Goal: Task Accomplishment & Management: Complete application form

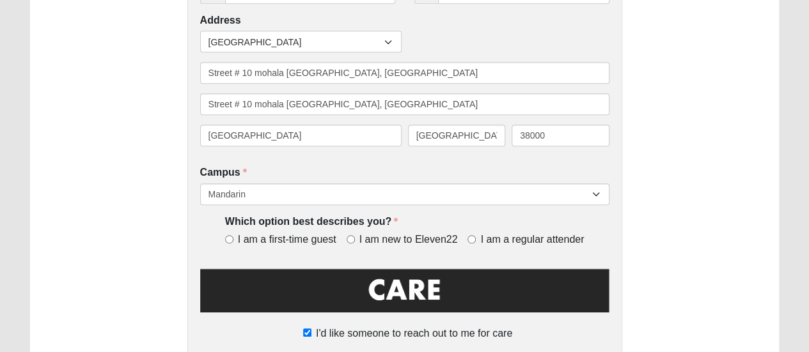
scroll to position [368, 0]
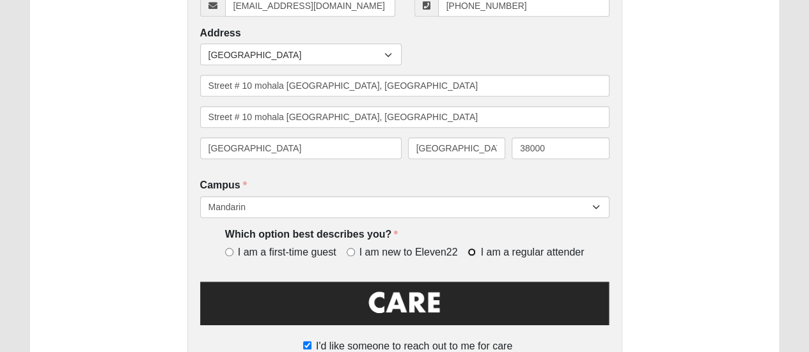
click at [469, 251] on input "I am a regular attender" at bounding box center [471, 252] width 8 height 8
radio input "true"
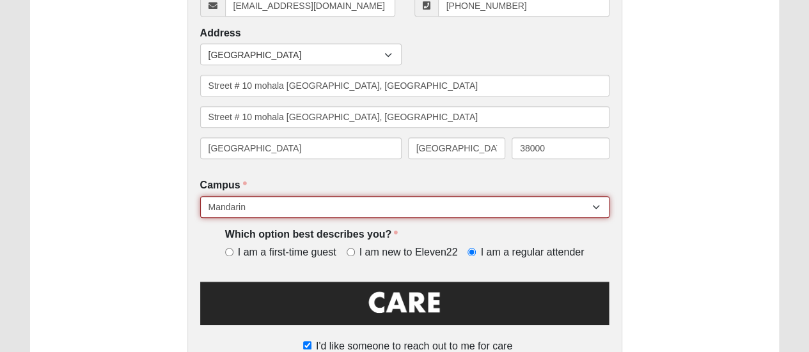
click at [462, 210] on select "[GEOGRAPHIC_DATA] [GEOGRAPHIC_DATA] (Coming Soon) Eleven22 Online [PERSON_NAME]…" at bounding box center [404, 207] width 409 height 22
select select "10"
click at [200, 197] on select "[GEOGRAPHIC_DATA] [GEOGRAPHIC_DATA] (Coming Soon) Eleven22 Online [PERSON_NAME]…" at bounding box center [404, 207] width 409 height 22
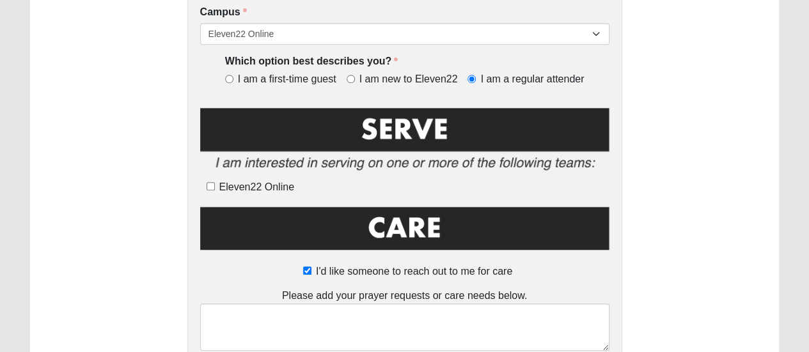
scroll to position [551, 0]
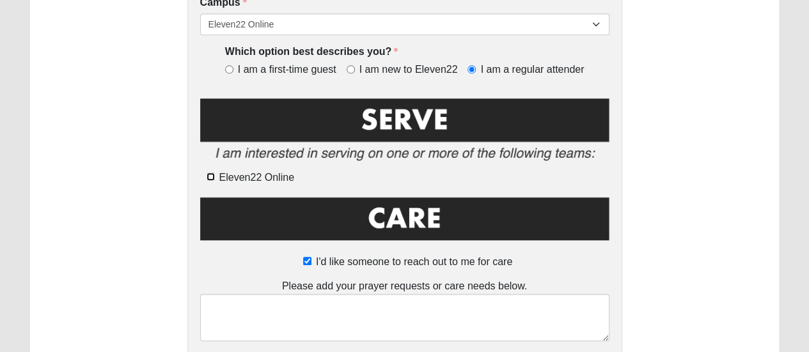
click at [207, 175] on input "Eleven22 Online" at bounding box center [211, 177] width 8 height 8
checkbox input "true"
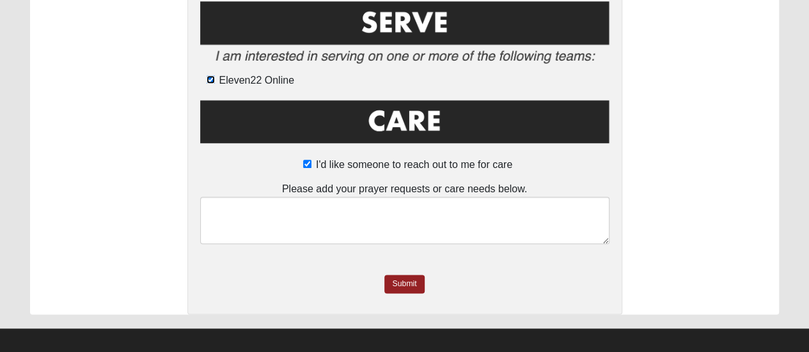
scroll to position [652, 0]
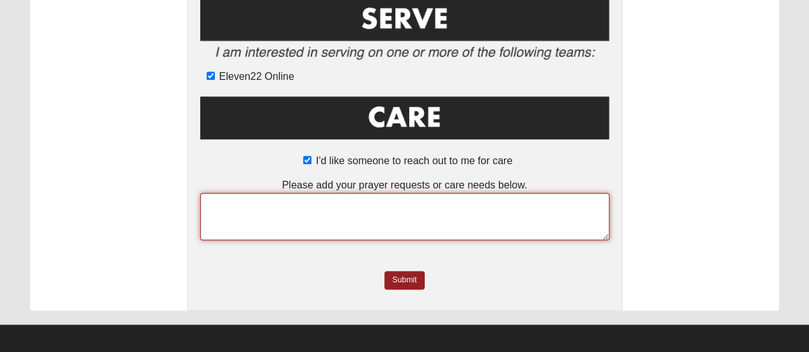
click at [414, 208] on textarea at bounding box center [404, 216] width 409 height 47
type textarea "w"
paste textarea "Subject: Partnership in Ministry Work Dear [DEMOGRAPHIC_DATA] Team, Greetings i…"
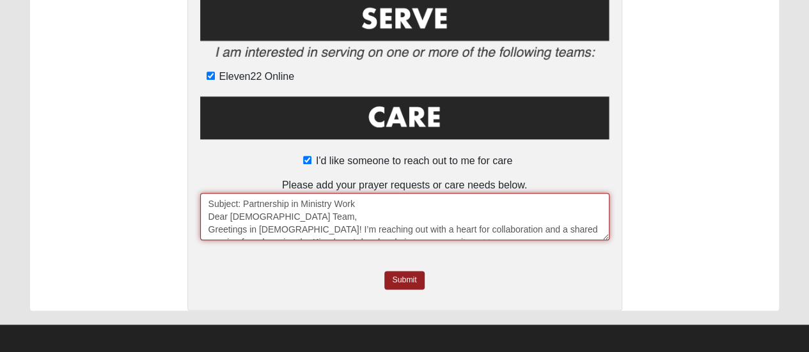
scroll to position [97, 0]
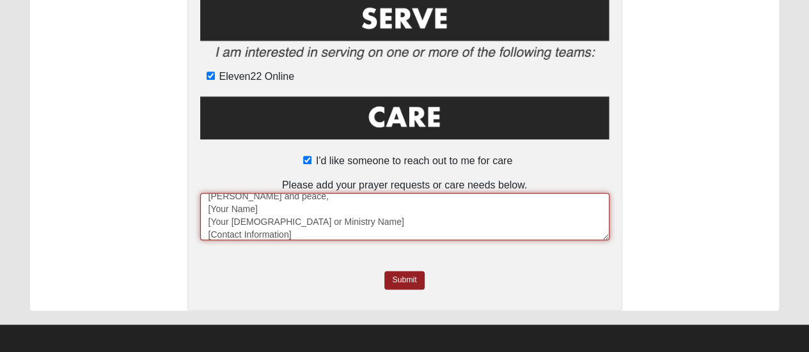
click at [262, 210] on textarea "Subject: Partnership in Ministry Work Dear [DEMOGRAPHIC_DATA] Team, Greetings i…" at bounding box center [404, 216] width 409 height 47
click at [340, 226] on textarea "Subject: Partnership in Ministry Work Dear [DEMOGRAPHIC_DATA] Team, Greetings i…" at bounding box center [404, 216] width 409 height 47
click at [320, 231] on textarea "Subject: Partnership in Ministry Work Dear [DEMOGRAPHIC_DATA] Team, Greetings i…" at bounding box center [404, 216] width 409 height 47
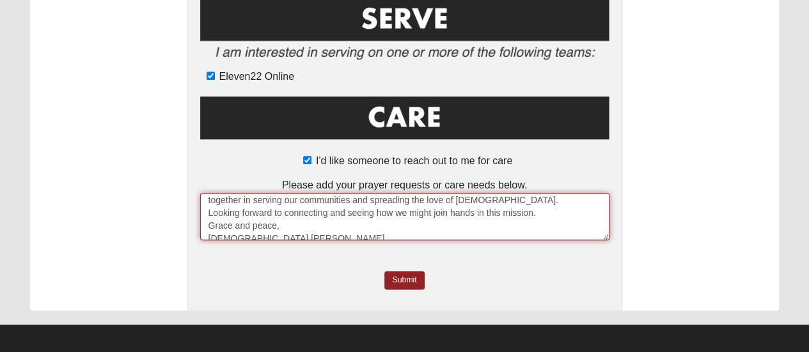
scroll to position [102, 0]
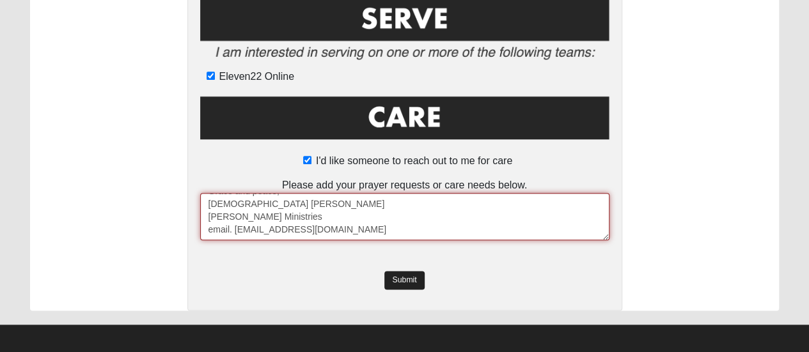
type textarea "Subject: Partnership in Ministry Work Dear [DEMOGRAPHIC_DATA] Team, Greetings i…"
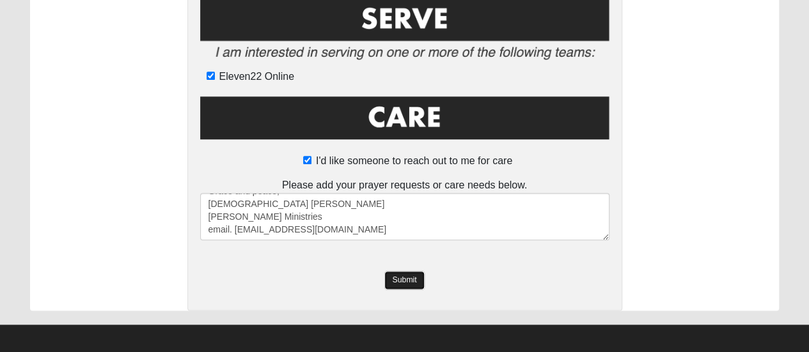
click at [405, 278] on link "Submit" at bounding box center [404, 280] width 40 height 19
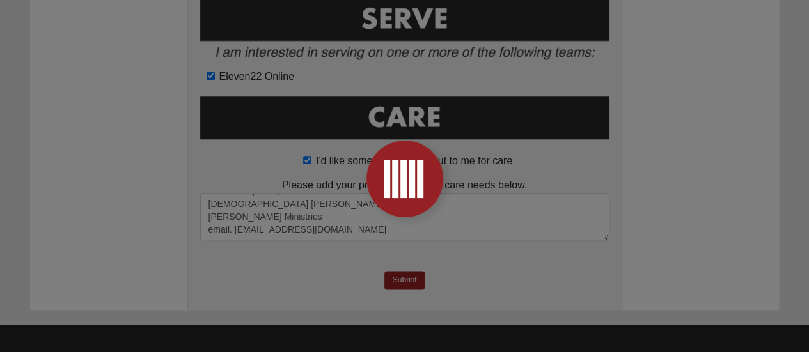
click at [748, 240] on div at bounding box center [404, 176] width 809 height 352
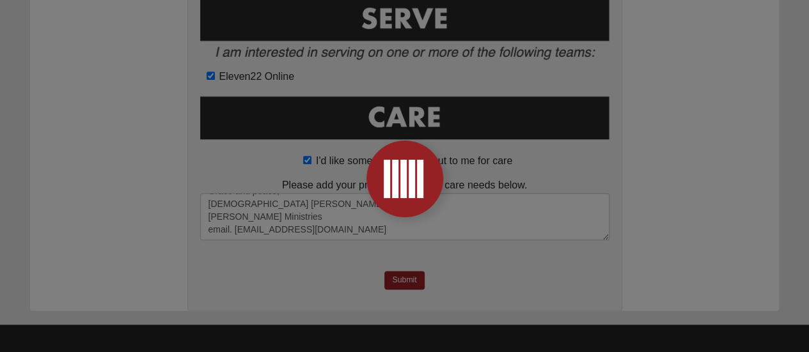
click at [748, 240] on div at bounding box center [404, 176] width 809 height 352
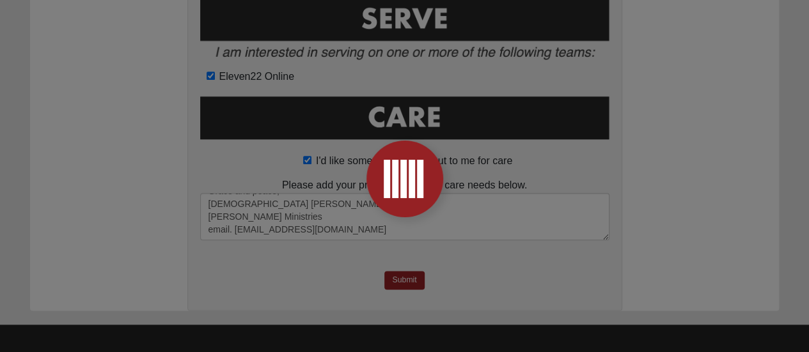
click at [749, 233] on div at bounding box center [404, 176] width 809 height 352
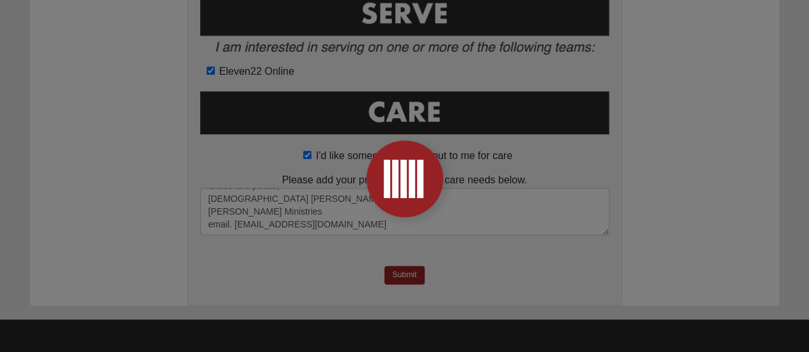
click at [528, 129] on div at bounding box center [404, 176] width 809 height 352
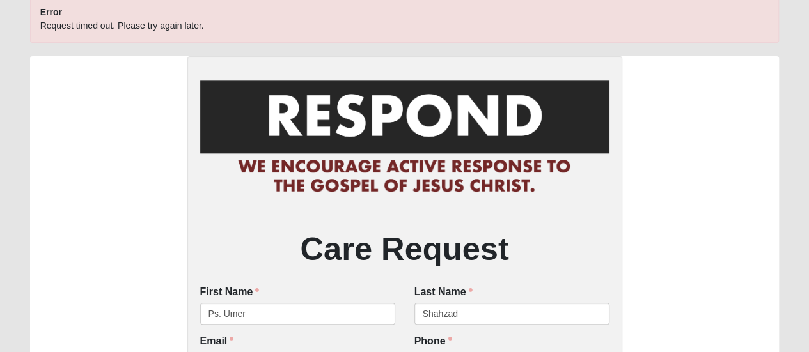
scroll to position [717, 0]
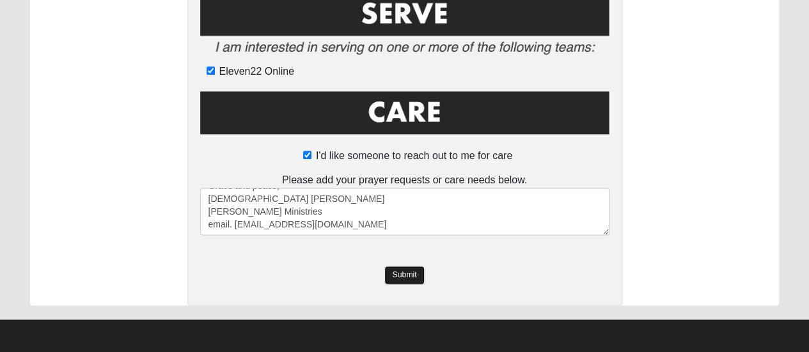
click at [400, 269] on link "Submit" at bounding box center [404, 275] width 40 height 19
